Goal: Task Accomplishment & Management: Complete application form

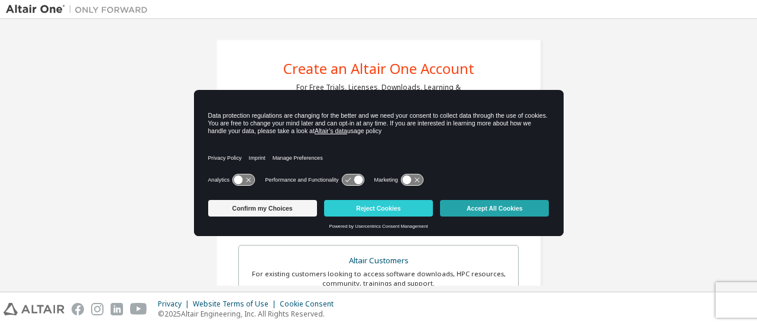
click at [470, 212] on button "Accept All Cookies" at bounding box center [494, 208] width 109 height 17
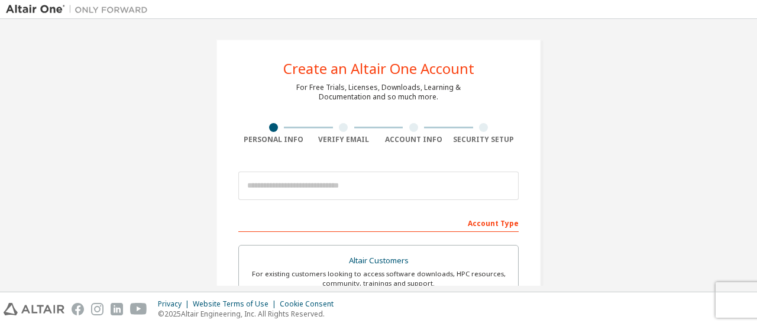
scroll to position [80, 0]
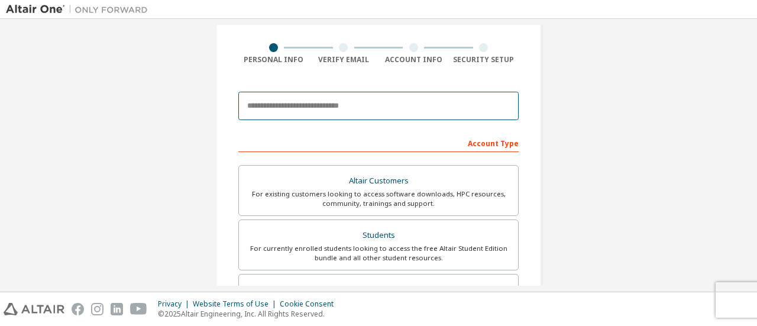
click at [360, 105] on input "email" at bounding box center [378, 106] width 280 height 28
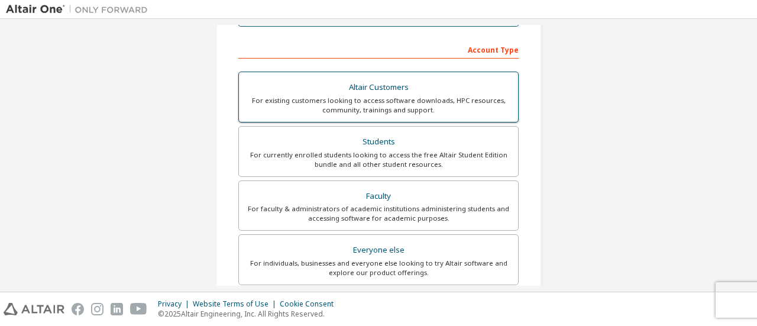
scroll to position [196, 0]
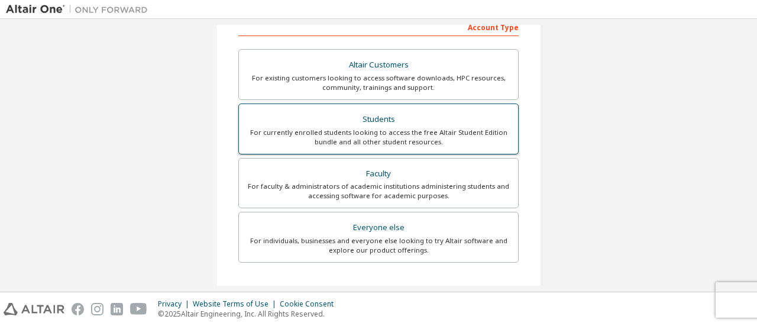
type input "**********"
click at [381, 130] on div "For currently enrolled students looking to access the free Altair Student Editi…" at bounding box center [378, 137] width 265 height 19
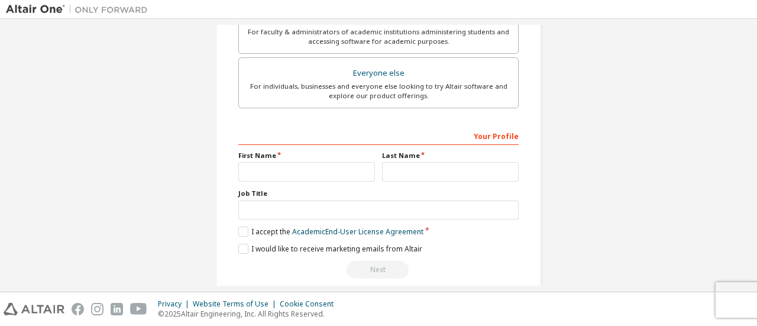
scroll to position [362, 0]
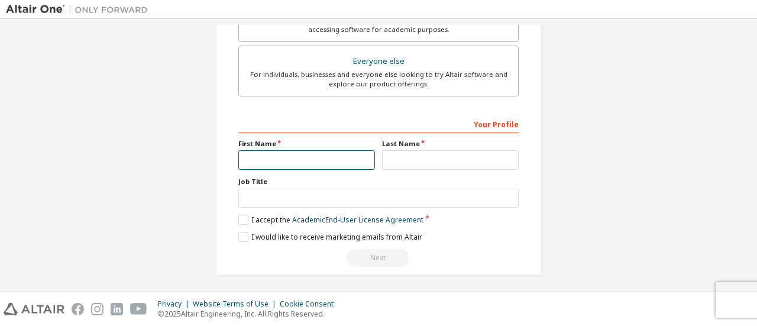
click at [258, 157] on input "text" at bounding box center [306, 160] width 137 height 20
type input "*"
type input "*******"
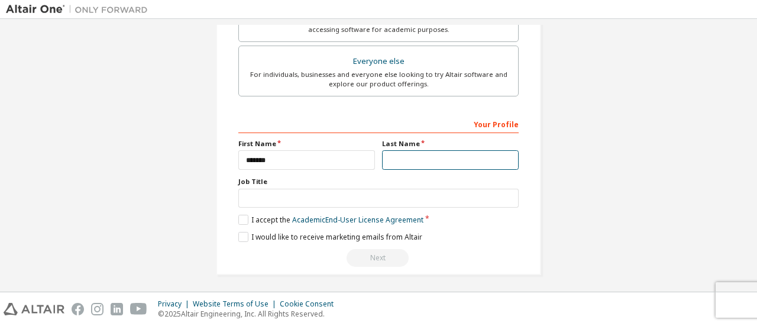
click at [404, 163] on input "text" at bounding box center [450, 160] width 137 height 20
type input "**********"
click at [239, 218] on label "I accept the Academic End-User License Agreement" at bounding box center [330, 220] width 185 height 10
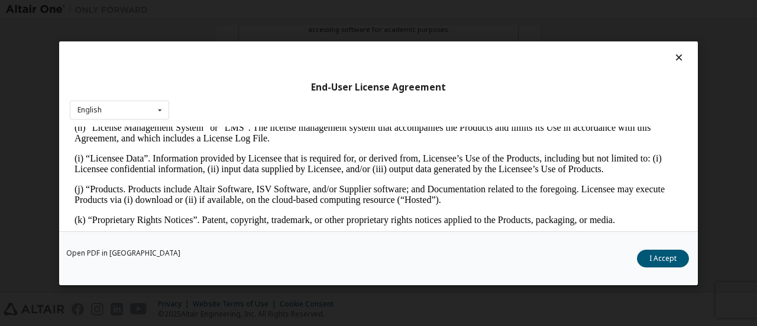
scroll to position [604, 0]
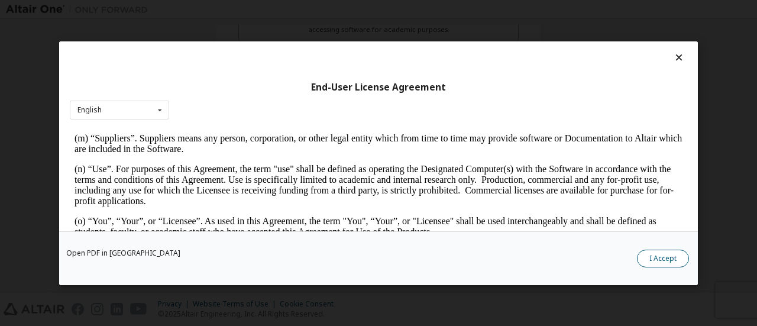
click at [669, 258] on button "I Accept" at bounding box center [663, 258] width 52 height 18
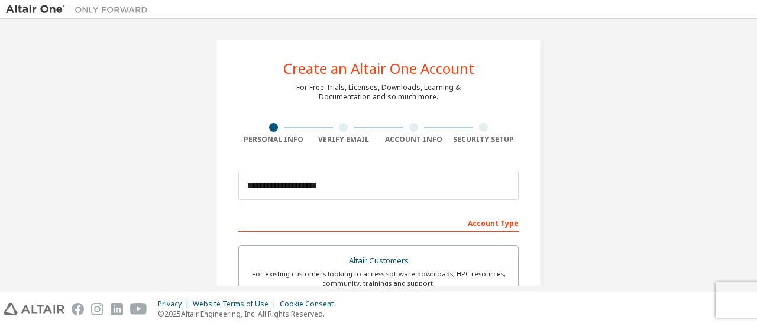
scroll to position [362, 0]
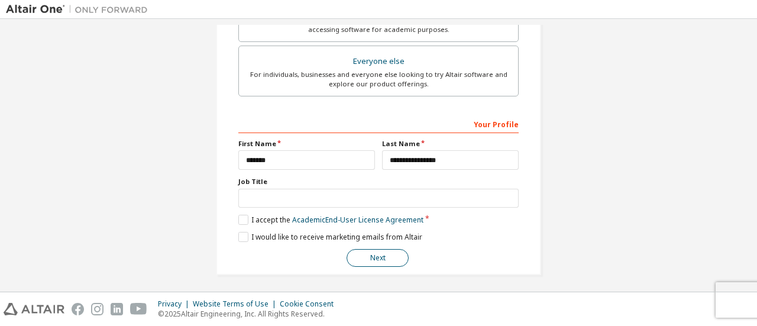
click at [376, 254] on button "Next" at bounding box center [378, 258] width 62 height 18
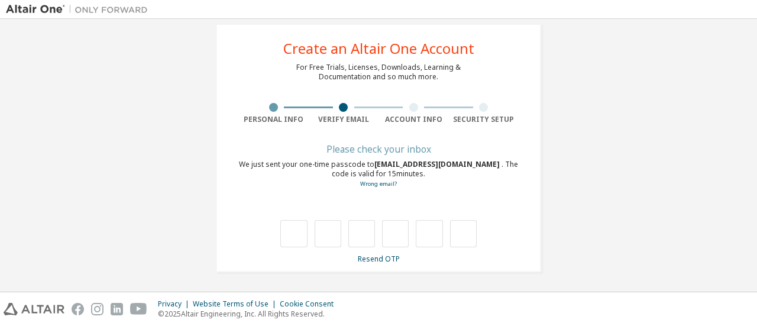
type input "*"
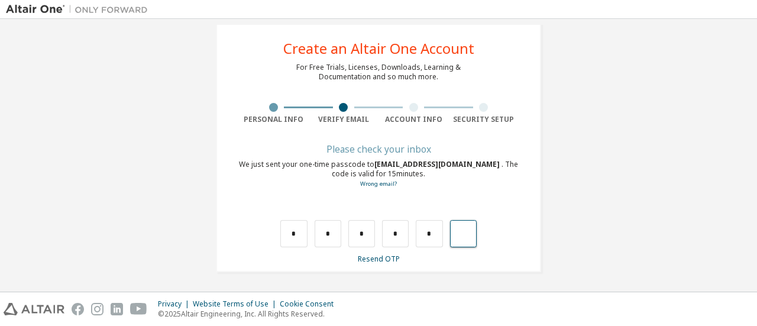
type input "*"
